Goal: Find specific page/section: Find specific page/section

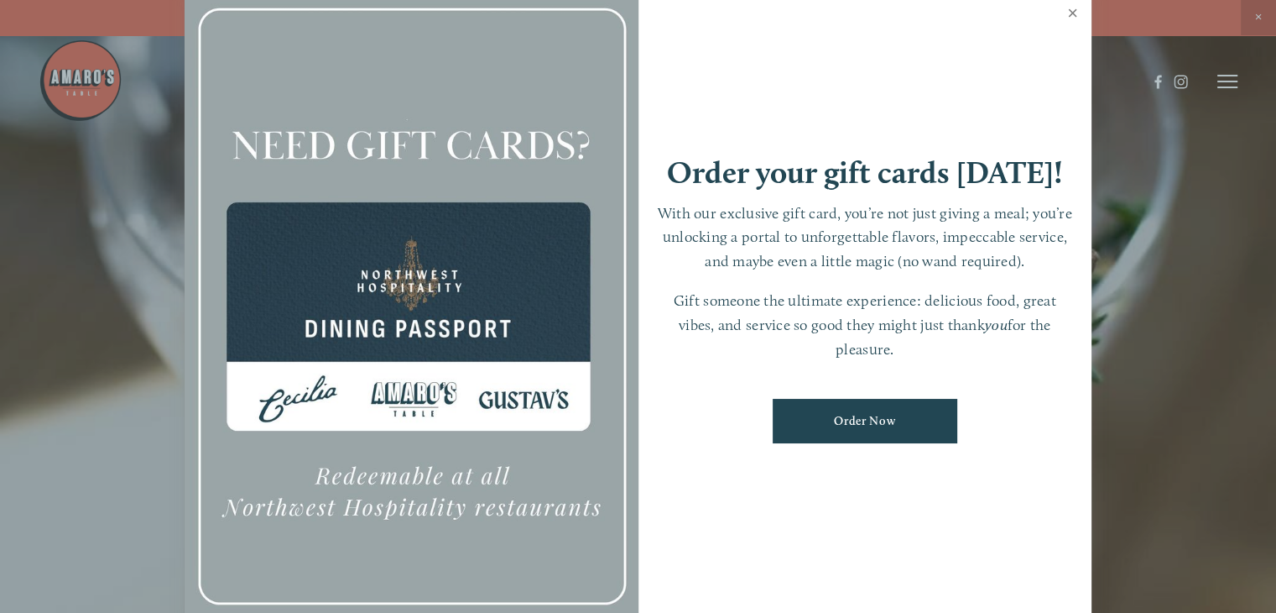
click at [1079, 13] on link "Close" at bounding box center [1072, 15] width 33 height 47
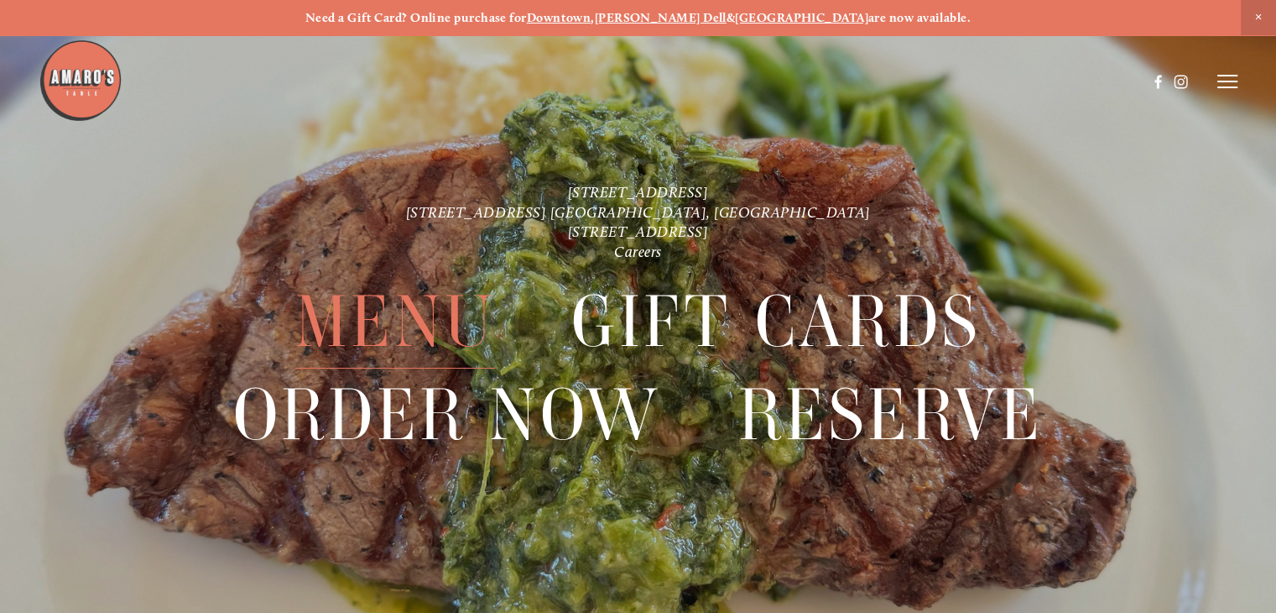
click at [419, 338] on span "Menu" at bounding box center [395, 321] width 200 height 93
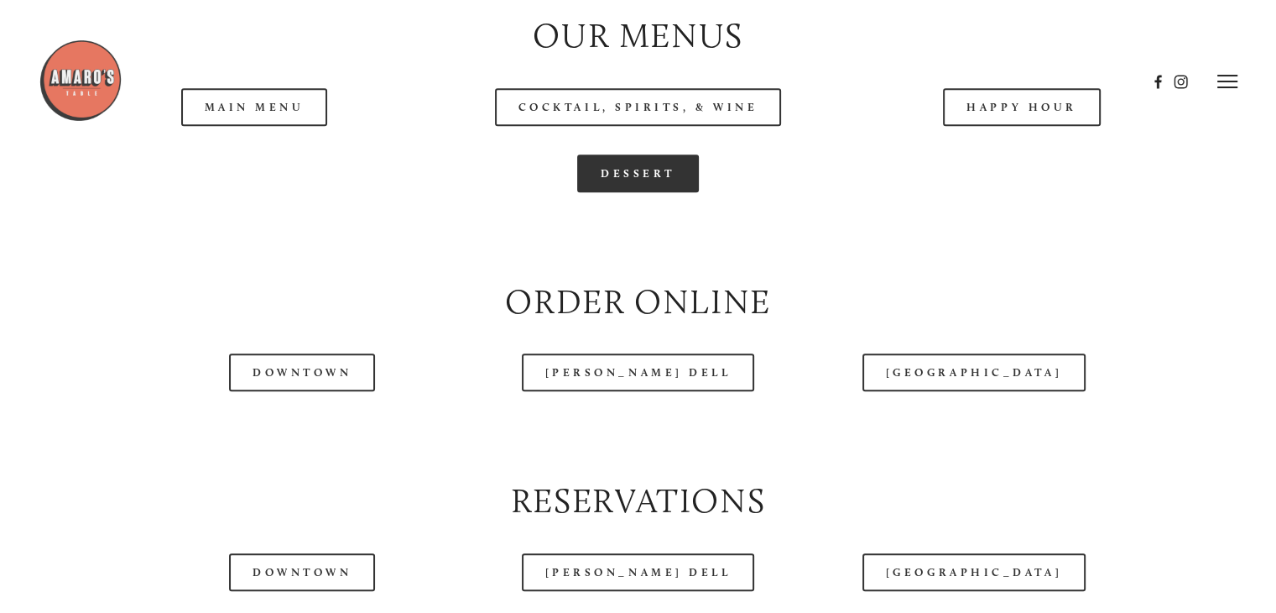
scroll to position [1762, 0]
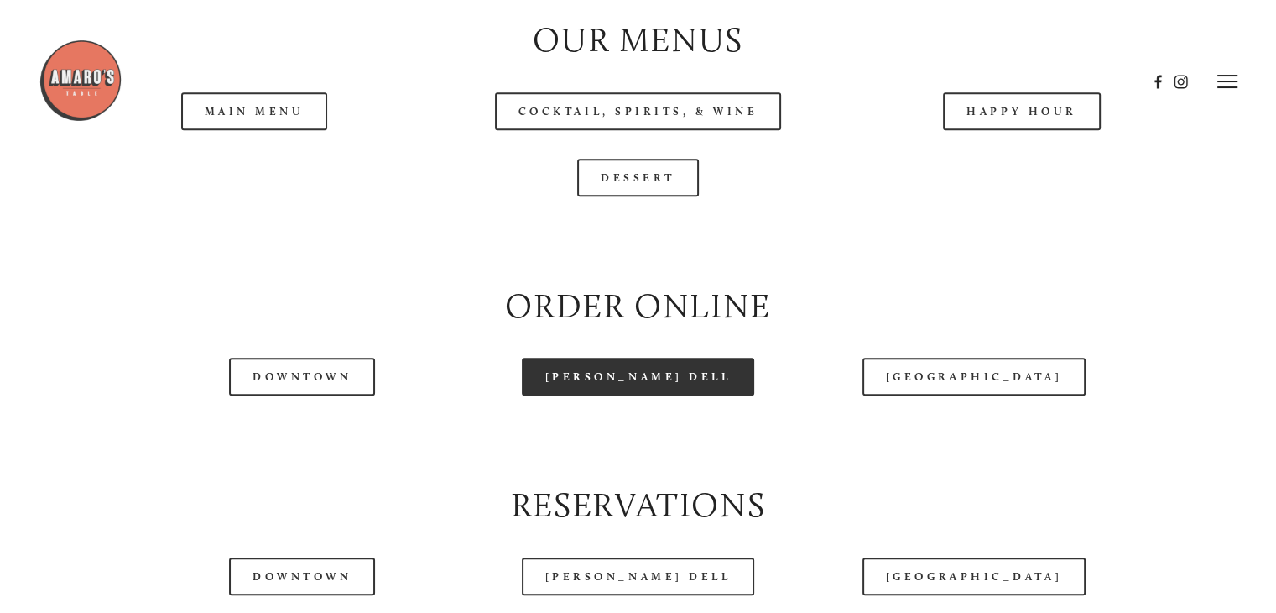
click at [658, 395] on link "[PERSON_NAME] Dell" at bounding box center [638, 376] width 233 height 38
